Goal: Find specific page/section: Find specific page/section

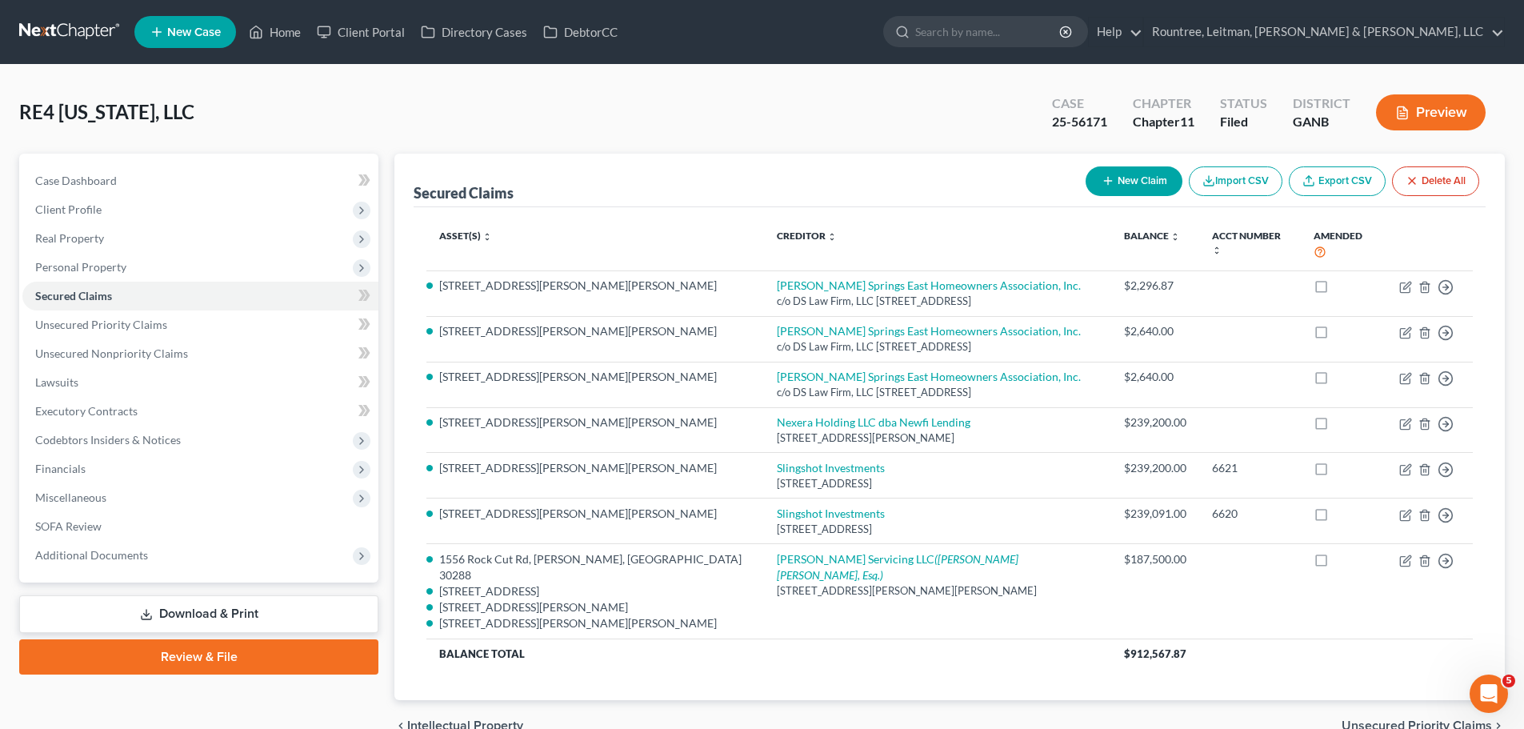
click at [68, 26] on link at bounding box center [70, 32] width 102 height 29
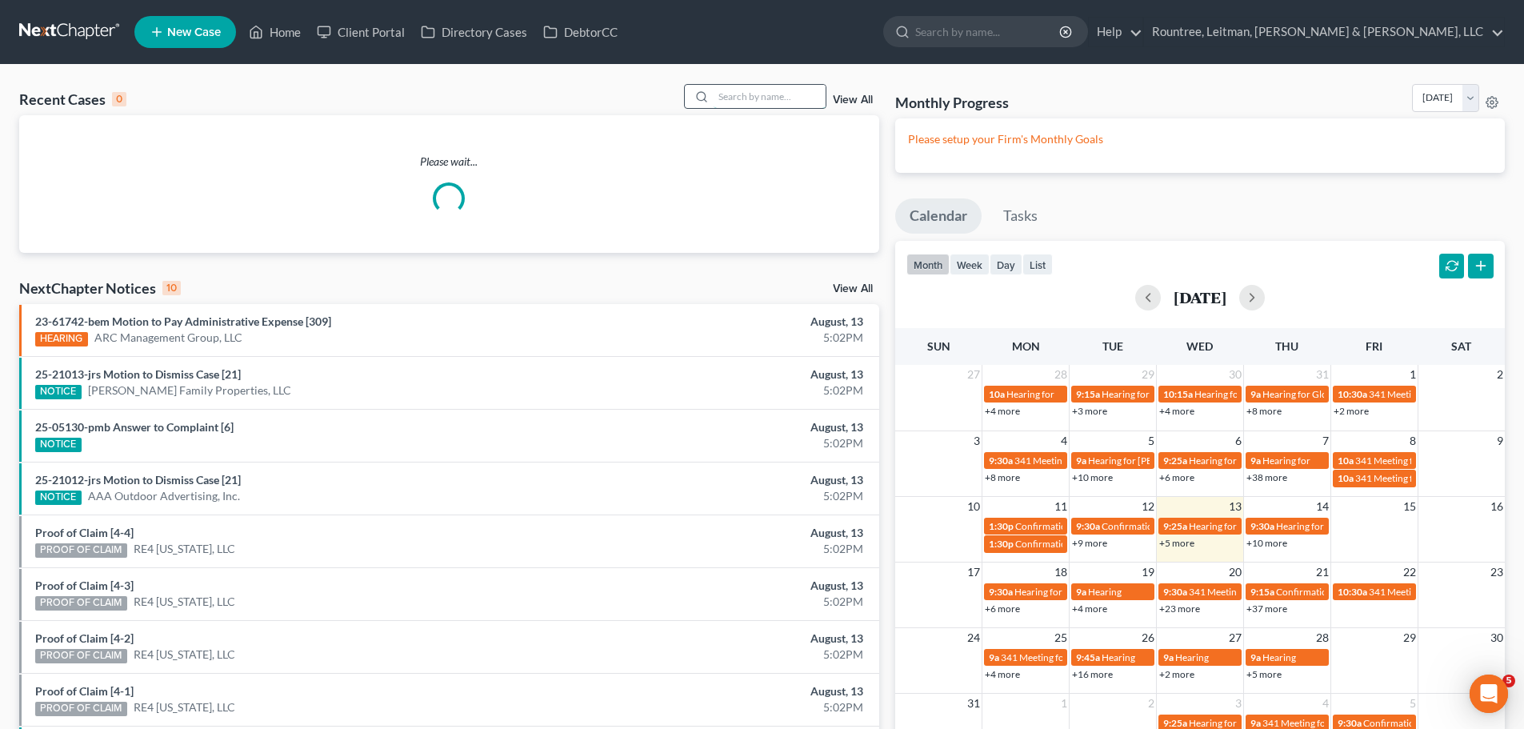
click at [721, 104] on input "search" at bounding box center [770, 96] width 112 height 23
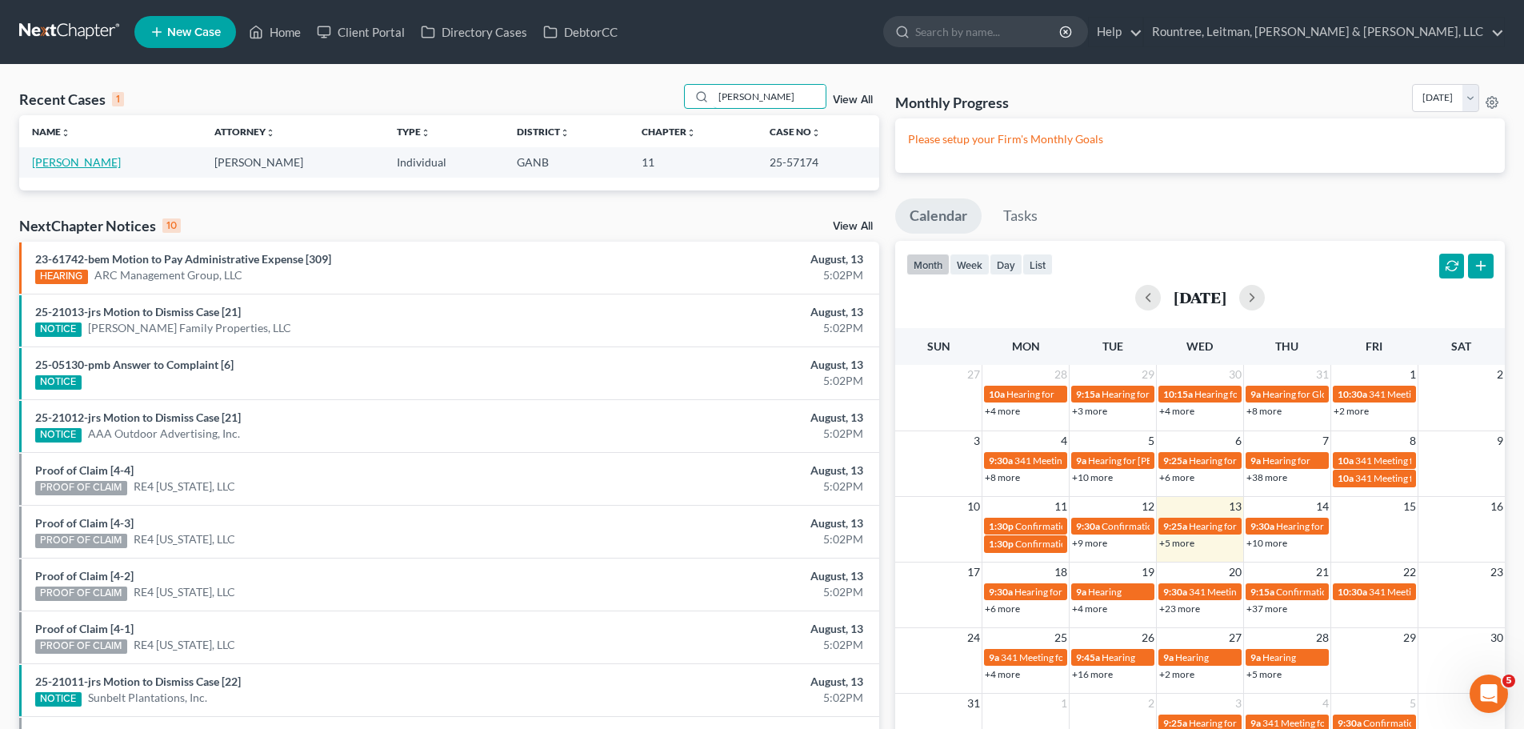
type input "granger"
click at [97, 166] on link "Granger, Debbie" at bounding box center [76, 162] width 89 height 14
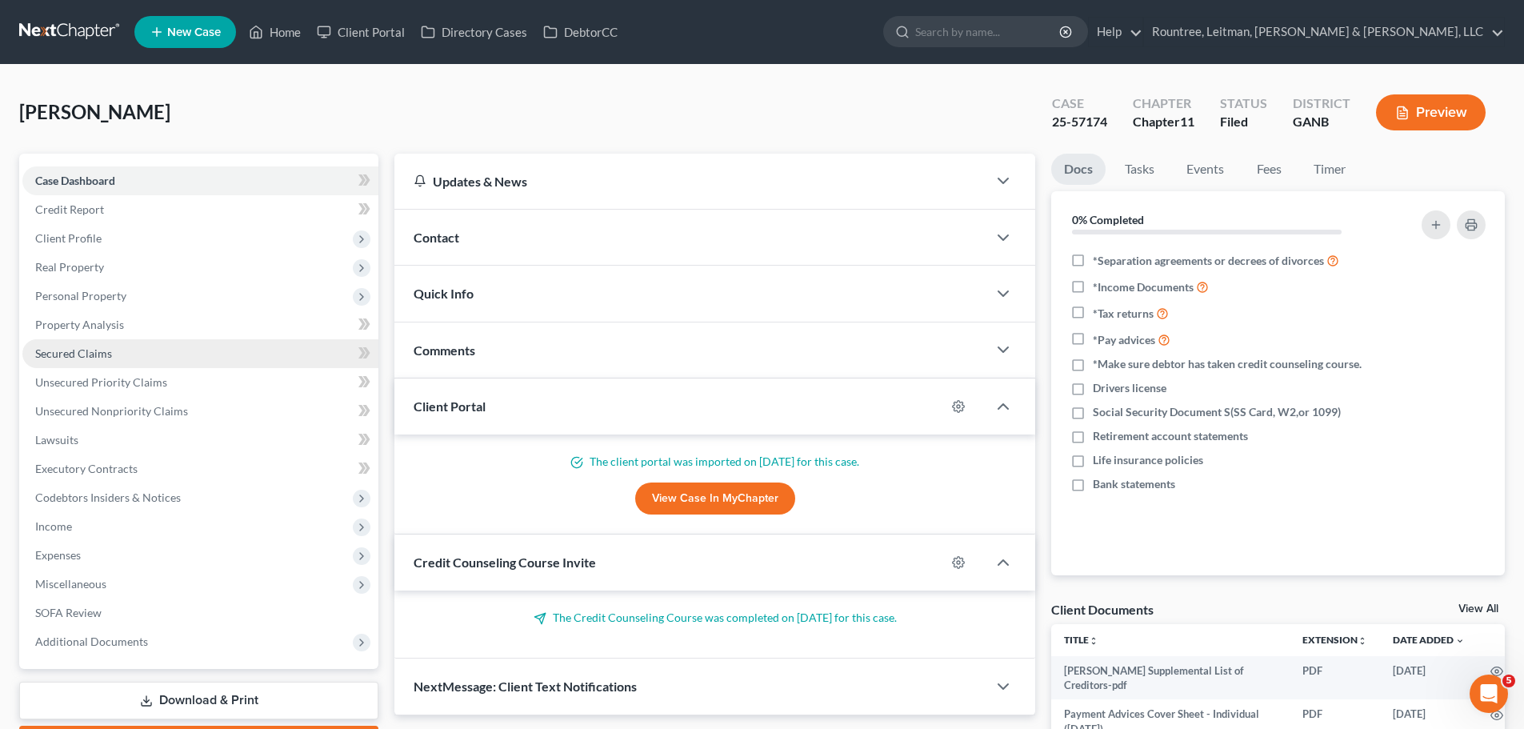
click at [54, 350] on span "Secured Claims" at bounding box center [73, 353] width 77 height 14
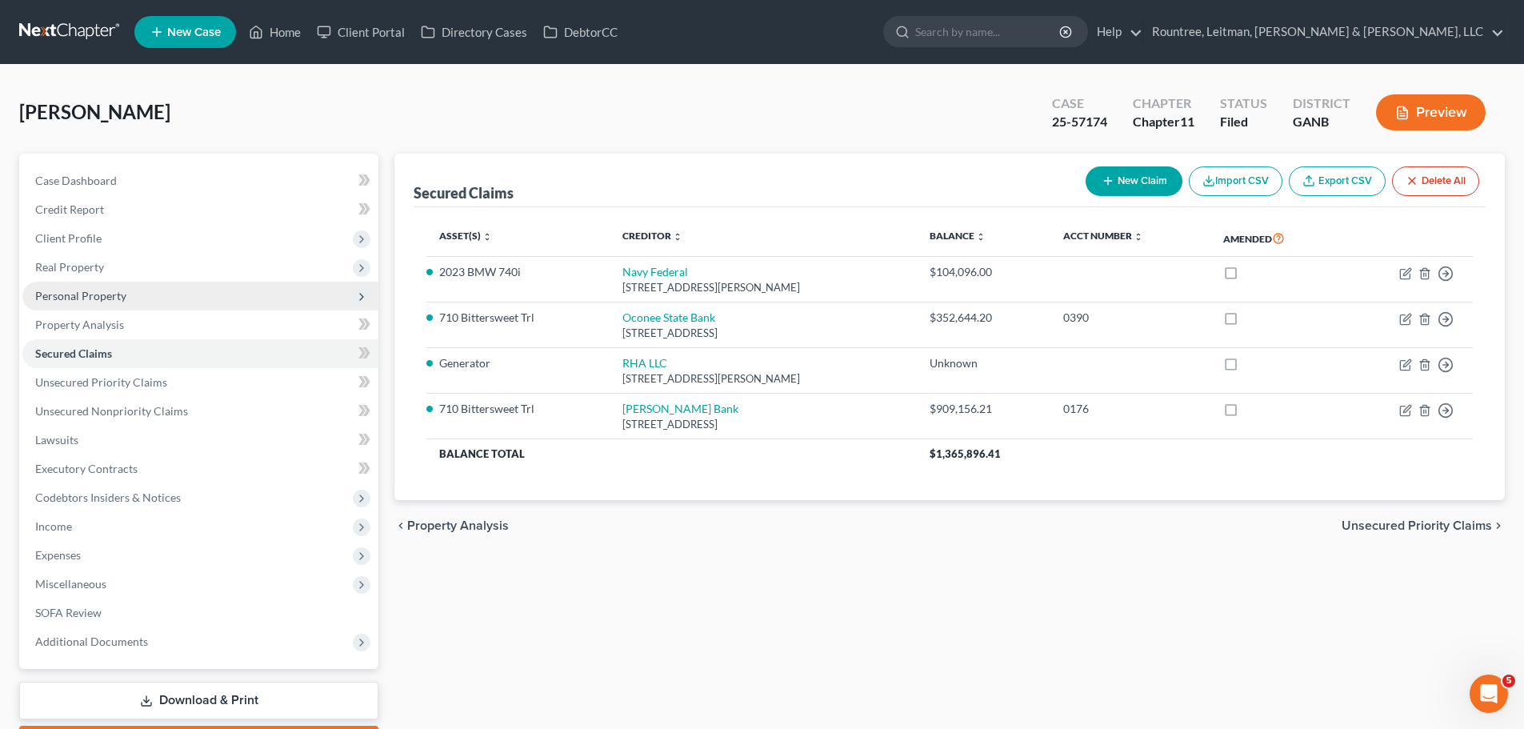
click at [89, 291] on span "Personal Property" at bounding box center [80, 296] width 91 height 14
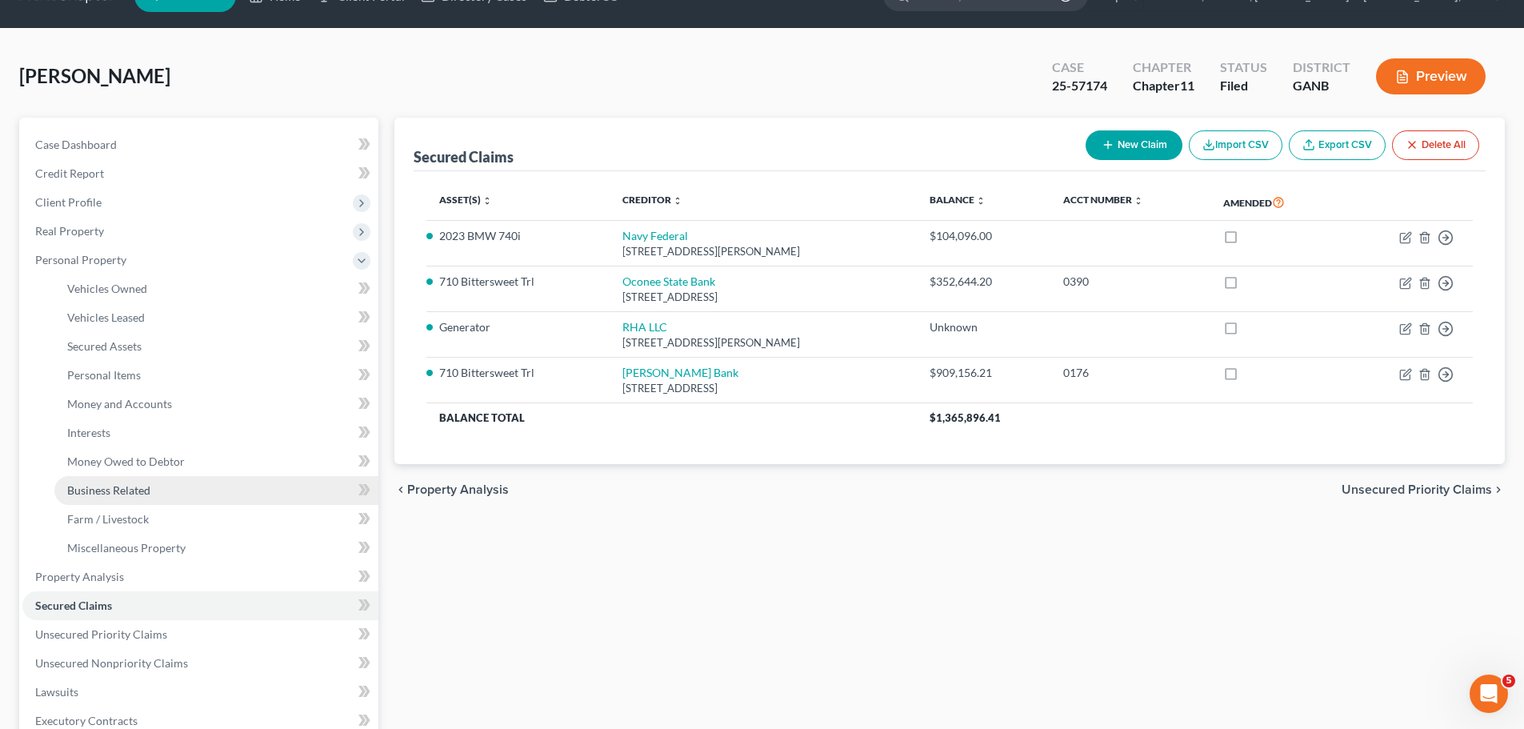
scroll to position [80, 0]
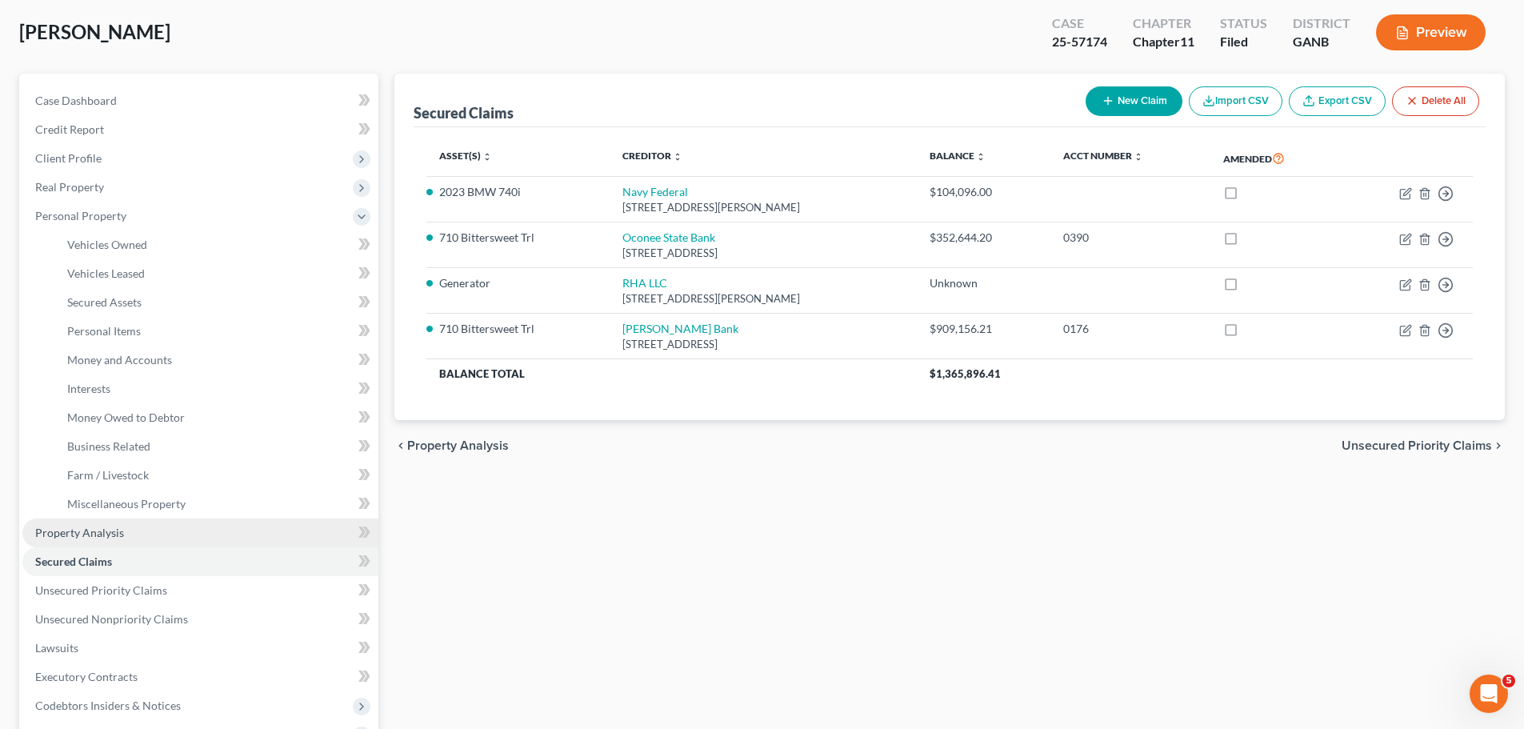
click at [160, 527] on link "Property Analysis" at bounding box center [200, 533] width 356 height 29
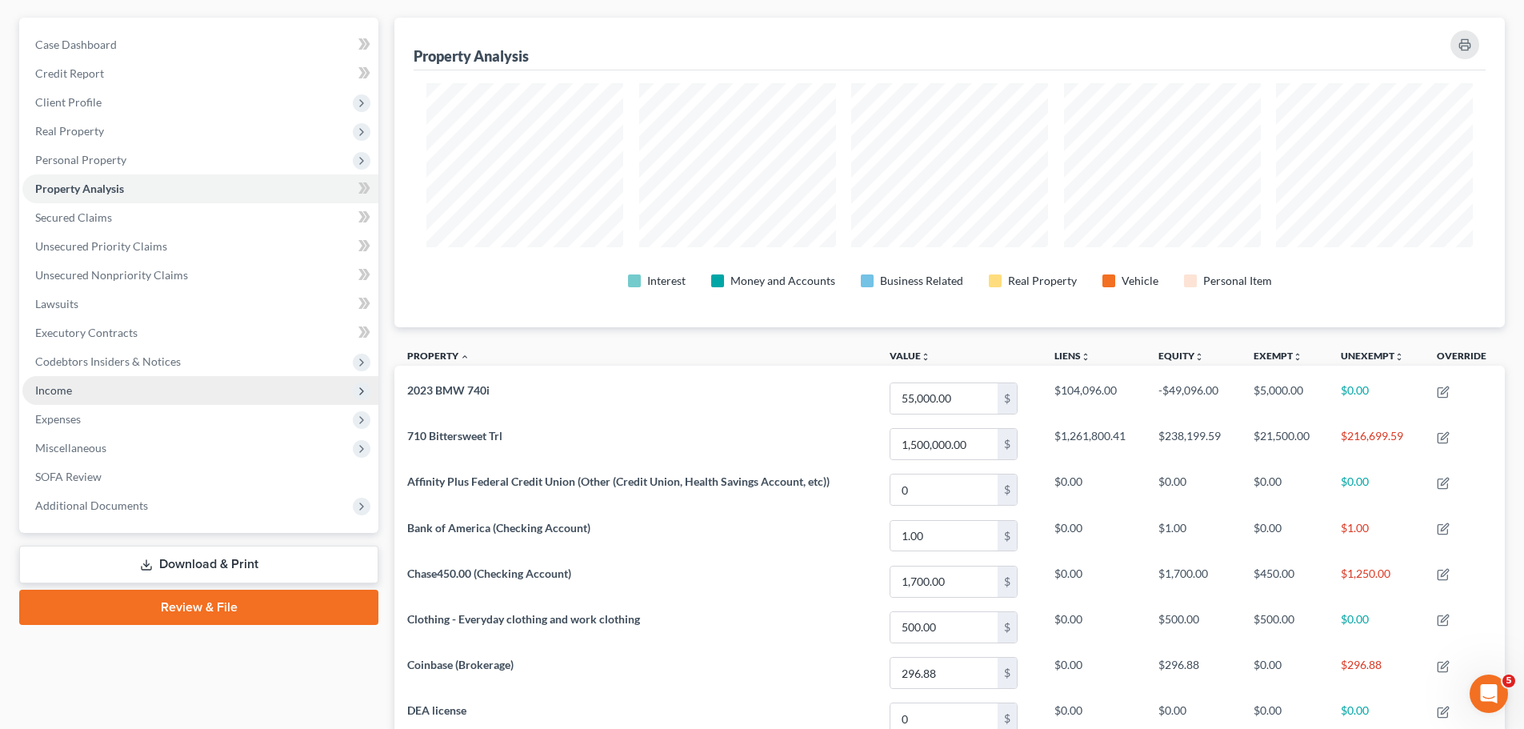
scroll to position [160, 0]
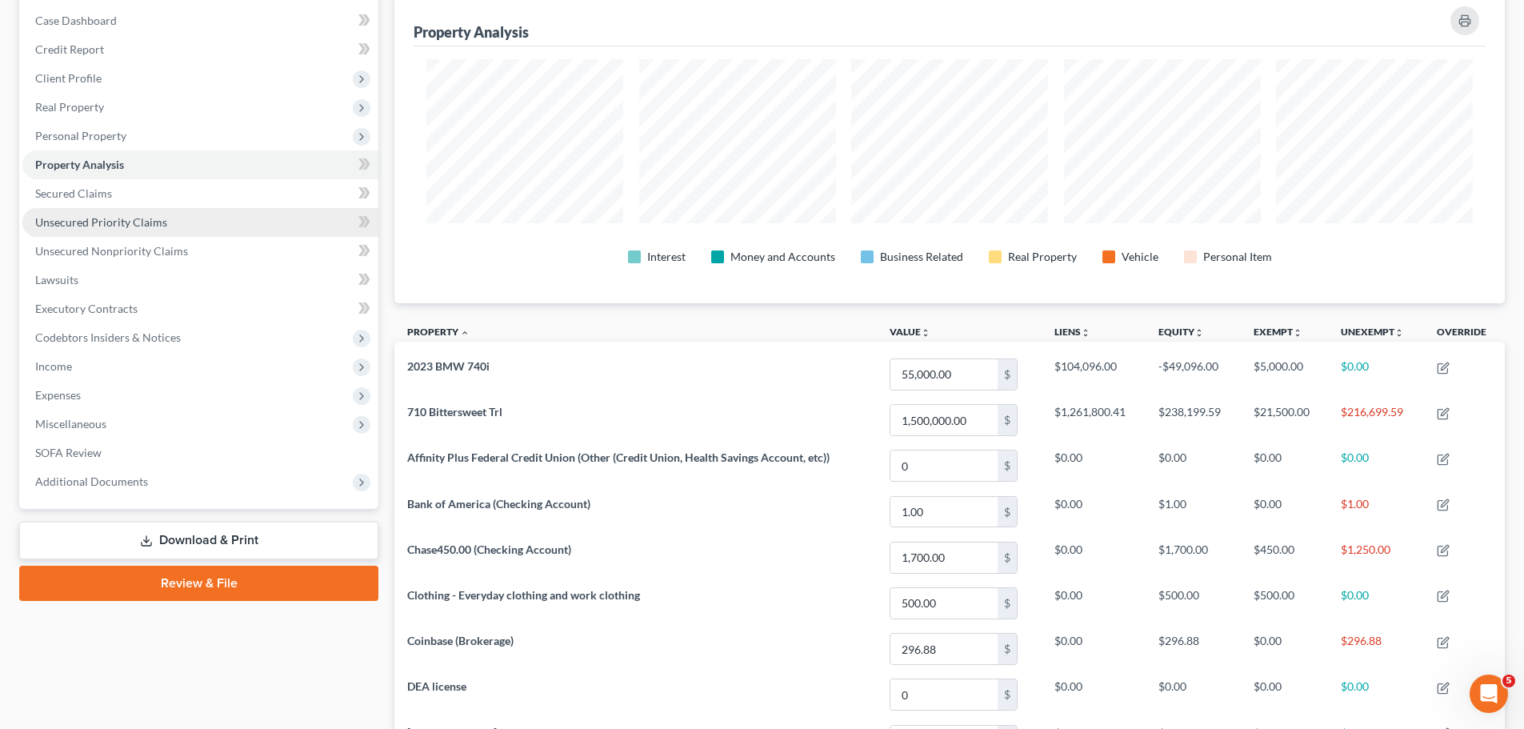
click at [134, 218] on span "Unsecured Priority Claims" at bounding box center [101, 222] width 132 height 14
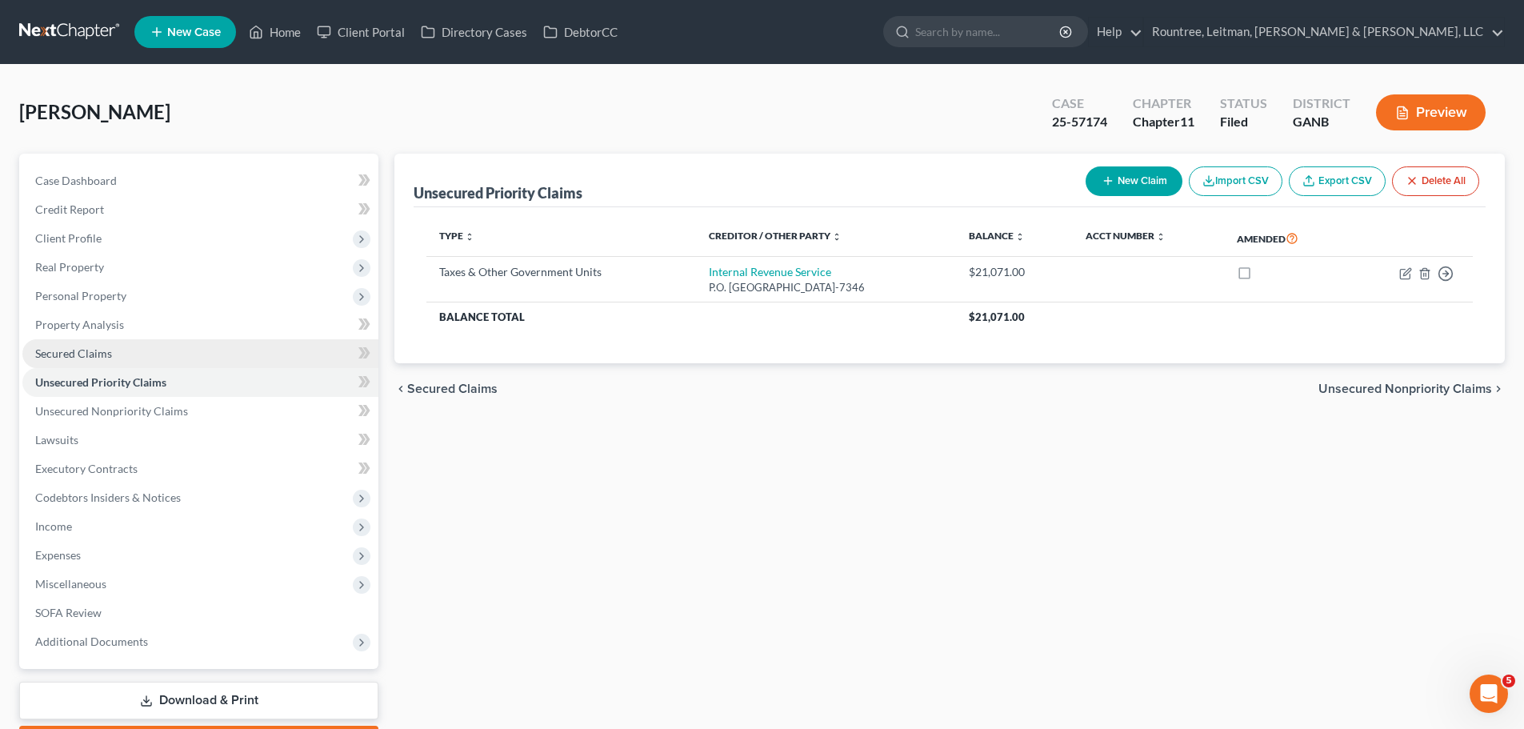
click at [105, 361] on link "Secured Claims" at bounding box center [200, 353] width 356 height 29
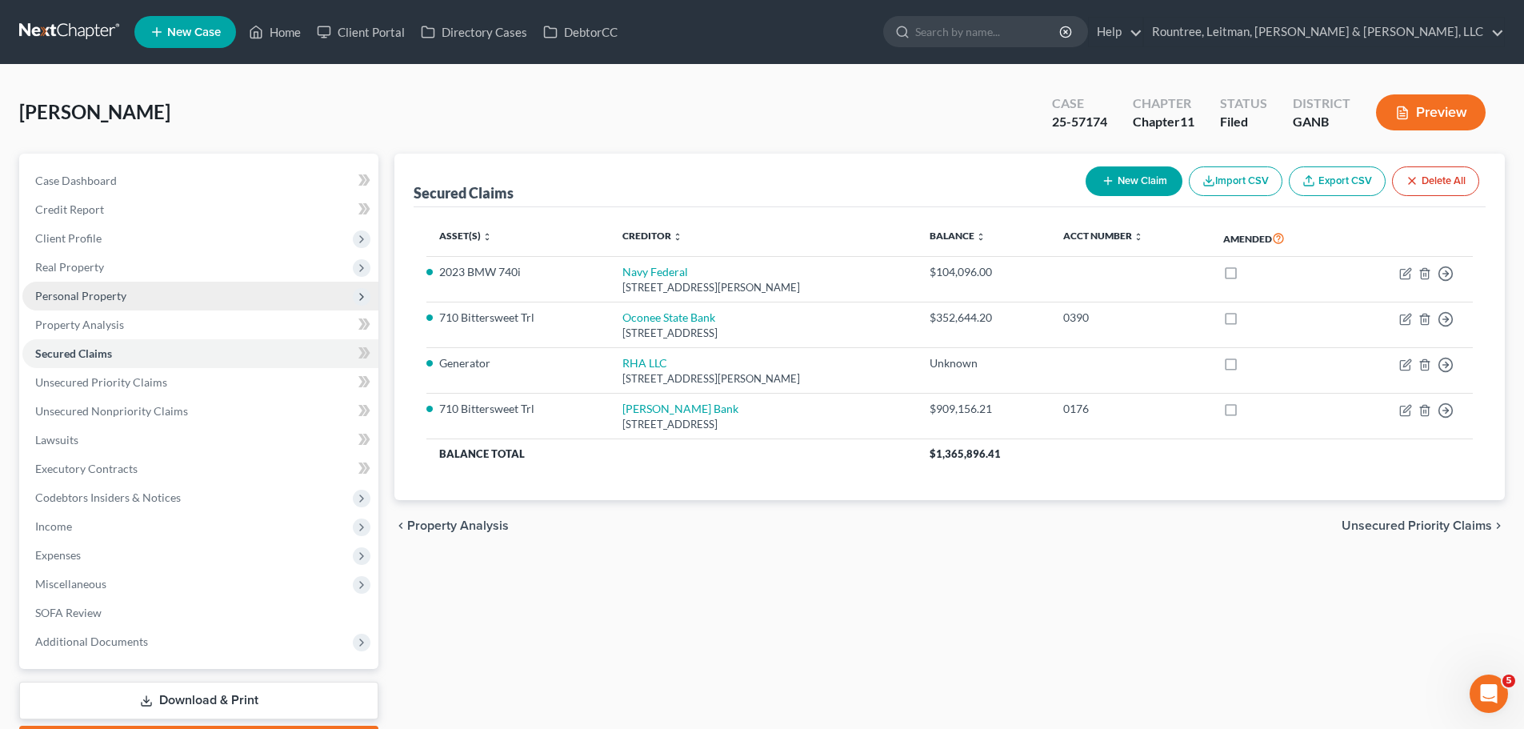
click at [60, 299] on span "Personal Property" at bounding box center [80, 296] width 91 height 14
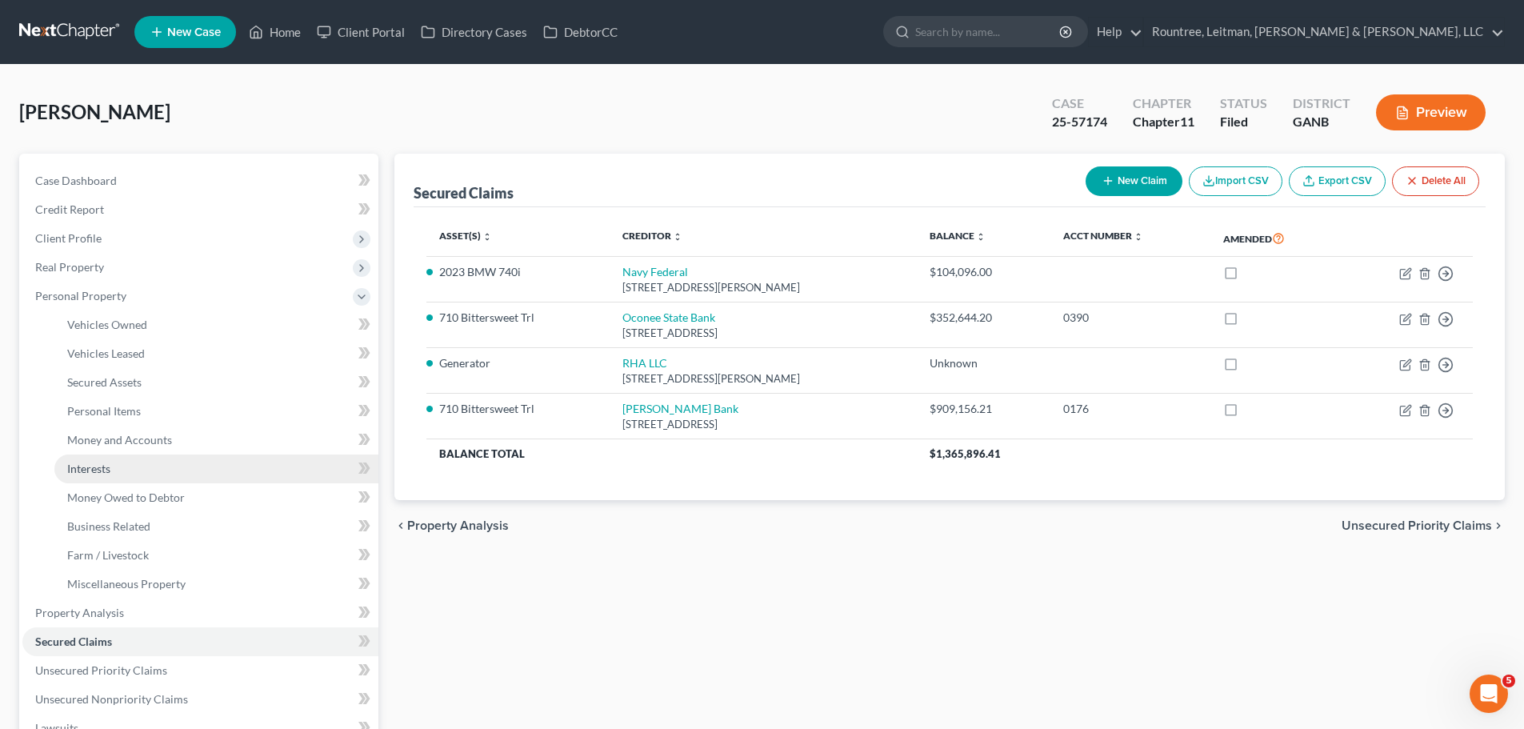
click at [122, 471] on link "Interests" at bounding box center [216, 469] width 324 height 29
